Goal: Information Seeking & Learning: Learn about a topic

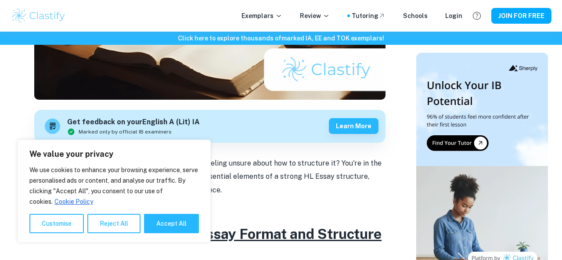
scroll to position [233, 0]
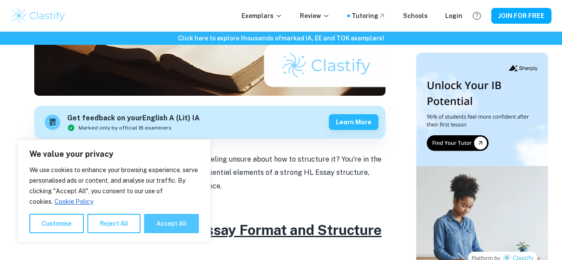
click at [180, 223] on button "Accept All" at bounding box center [171, 223] width 55 height 19
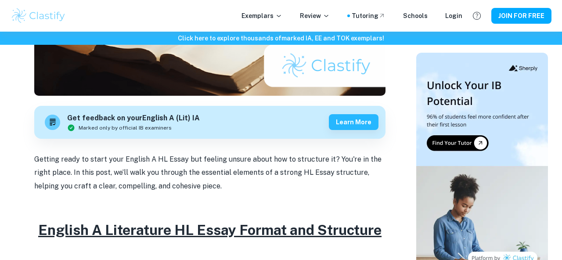
checkbox input "true"
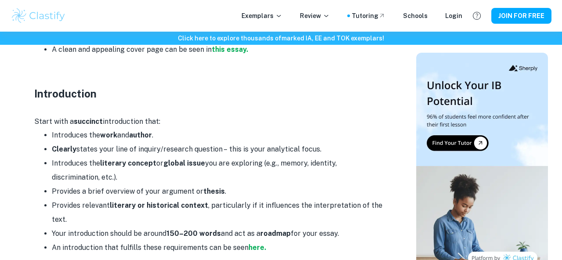
scroll to position [655, 0]
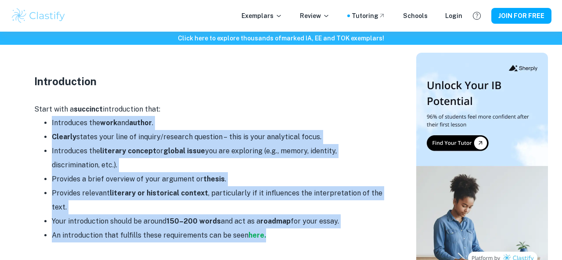
drag, startPoint x: 52, startPoint y: 108, endPoint x: 321, endPoint y: 226, distance: 294.3
click at [321, 226] on ul "Introduces the work and author . Clearly states your line of inquiry/research q…" at bounding box center [209, 179] width 351 height 126
click at [240, 228] on li "An introduction that fulfills these requirements can be seen here." at bounding box center [219, 235] width 334 height 14
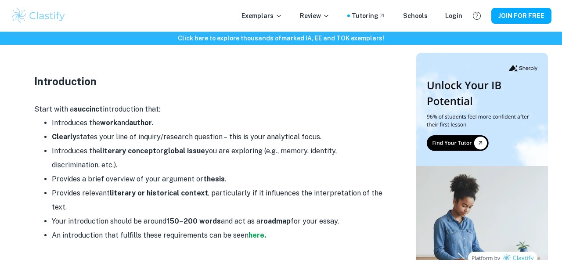
drag, startPoint x: 345, startPoint y: 207, endPoint x: 46, endPoint y: 109, distance: 314.7
click at [46, 116] on ul "Introduces the work and author . Clearly states your line of inquiry/research q…" at bounding box center [209, 179] width 351 height 126
copy ul "Introduces the work and author . Clearly states your line of inquiry/research q…"
click at [252, 231] on strong "here." at bounding box center [257, 235] width 18 height 8
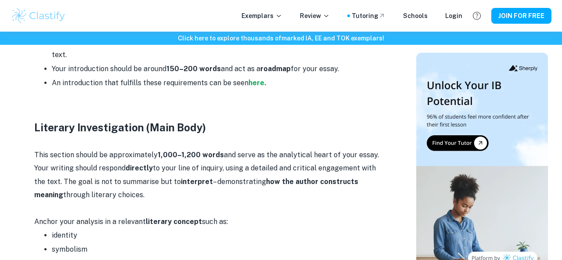
scroll to position [808, 0]
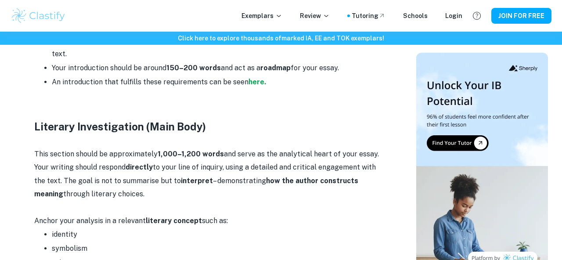
click at [252, 151] on p "This section should be approximately 1,000–1,200 words and serve as the analyti…" at bounding box center [209, 174] width 351 height 54
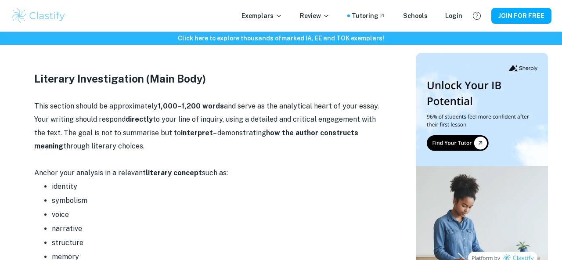
scroll to position [851, 0]
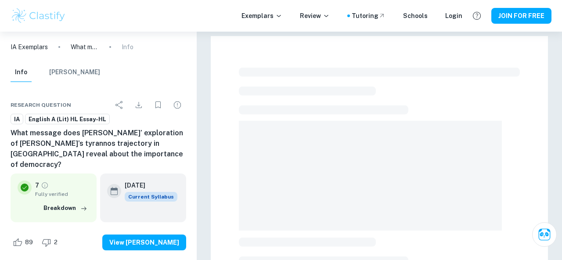
checkbox input "true"
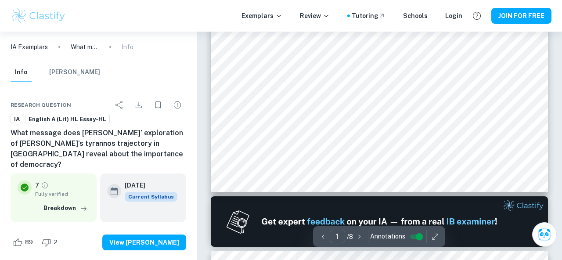
scroll to position [298, 0]
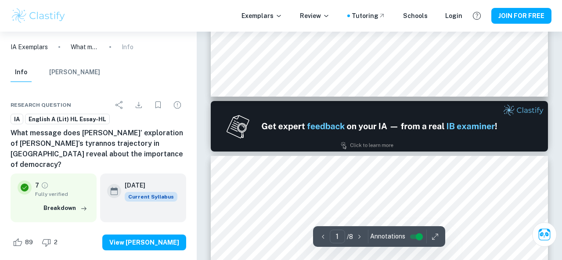
type input "2"
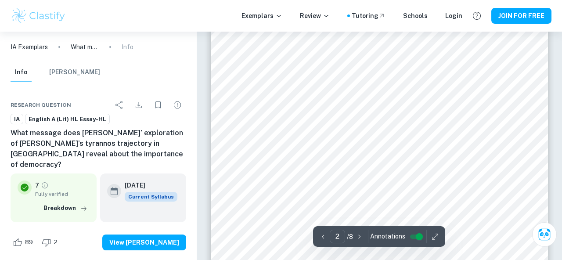
scroll to position [594, 0]
